Goal: Task Accomplishment & Management: Manage account settings

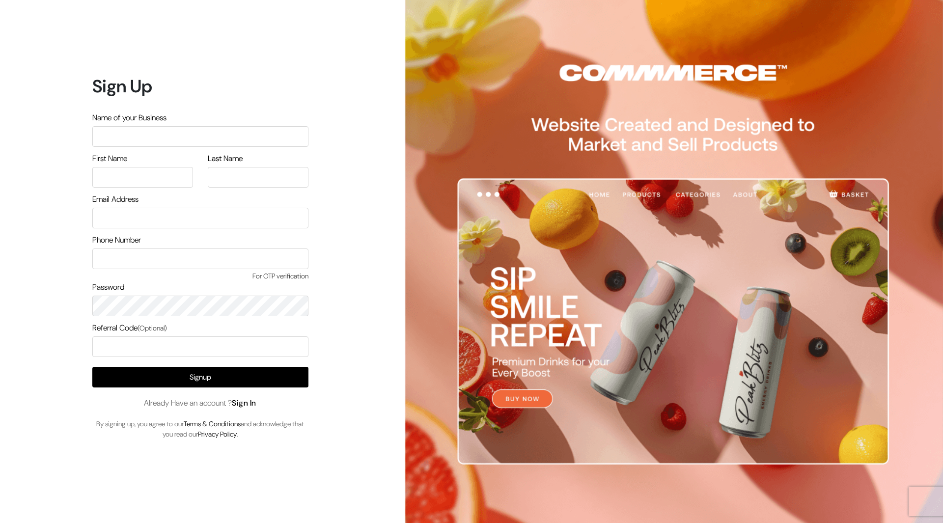
click at [251, 403] on link "Sign In" at bounding box center [244, 403] width 25 height 10
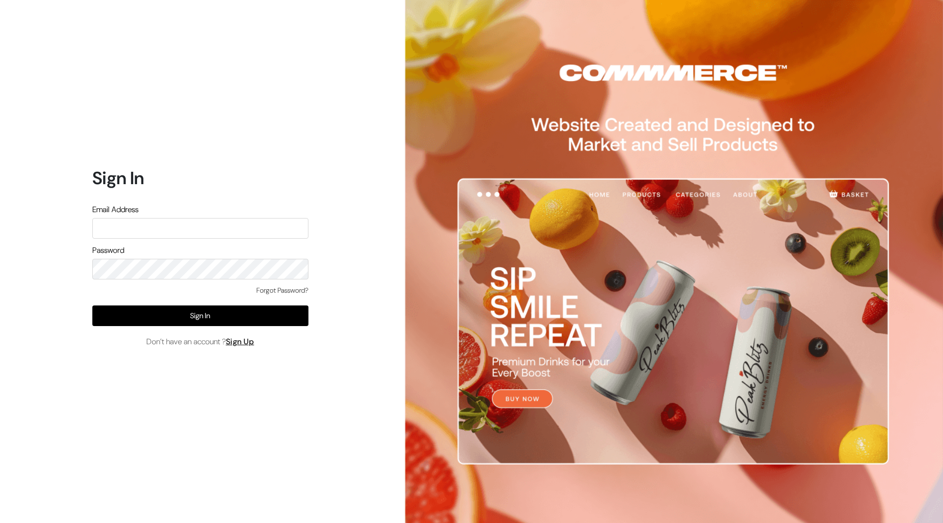
click at [218, 223] on input "text" at bounding box center [200, 228] width 216 height 21
type input "mayank@commmerce.com"
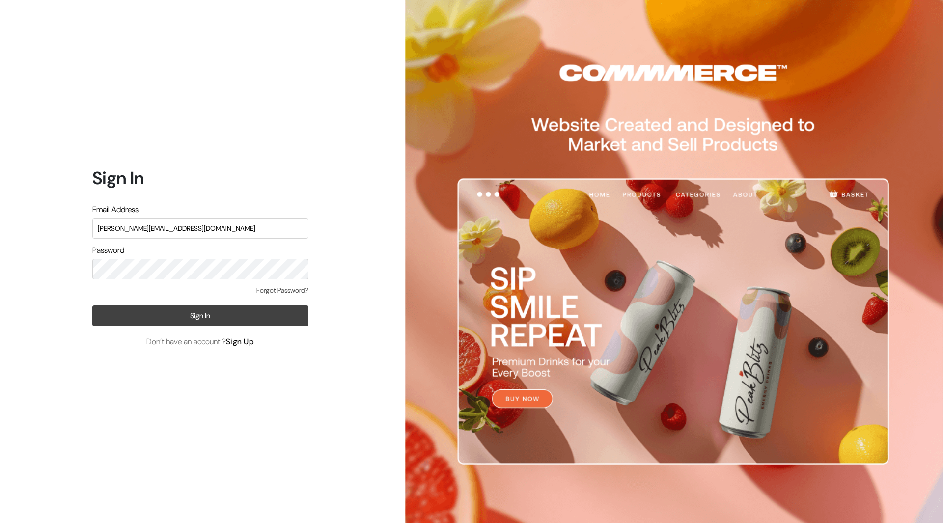
click at [217, 317] on button "Sign In" at bounding box center [200, 316] width 216 height 21
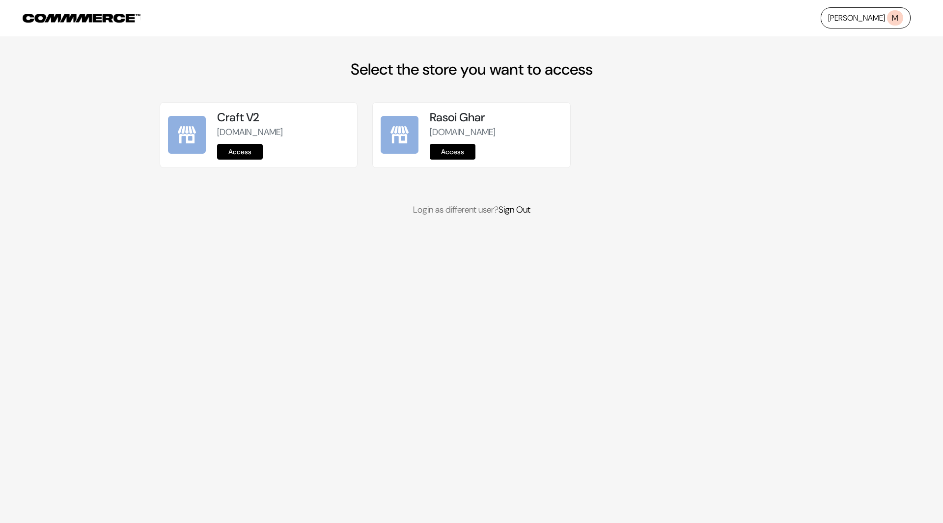
click at [246, 151] on link "Access" at bounding box center [240, 152] width 46 height 16
click at [238, 150] on link "Access" at bounding box center [240, 152] width 46 height 16
click at [250, 147] on link "Access" at bounding box center [240, 152] width 46 height 16
